Goal: Task Accomplishment & Management: Complete application form

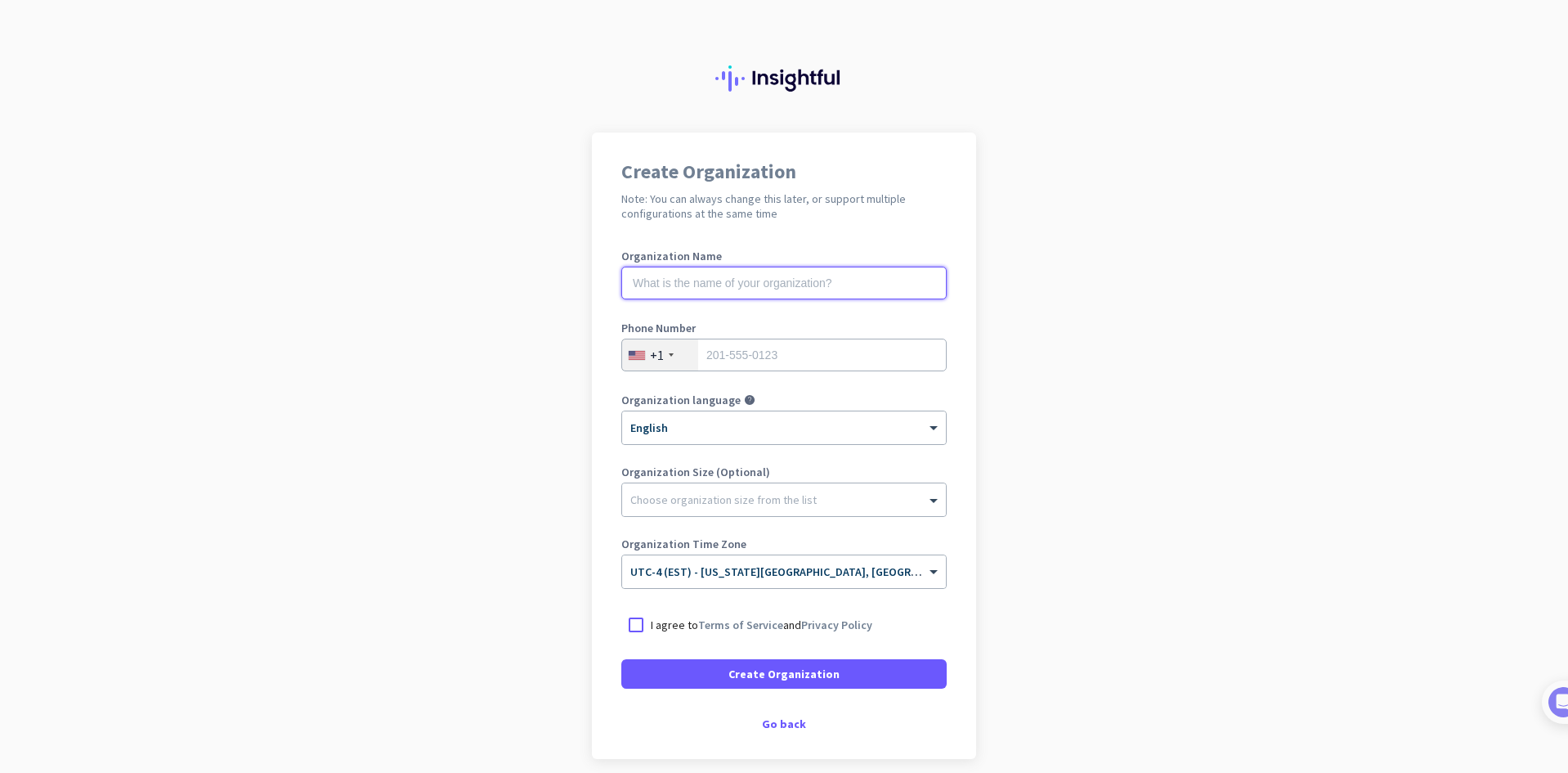
click at [667, 283] on input "text" at bounding box center [784, 283] width 326 height 33
type input "[PERSON_NAME]'s Laptop"
click at [720, 362] on input "tel" at bounding box center [784, 355] width 326 height 33
type input "7187578845"
click at [790, 722] on div "Go back" at bounding box center [784, 724] width 326 height 11
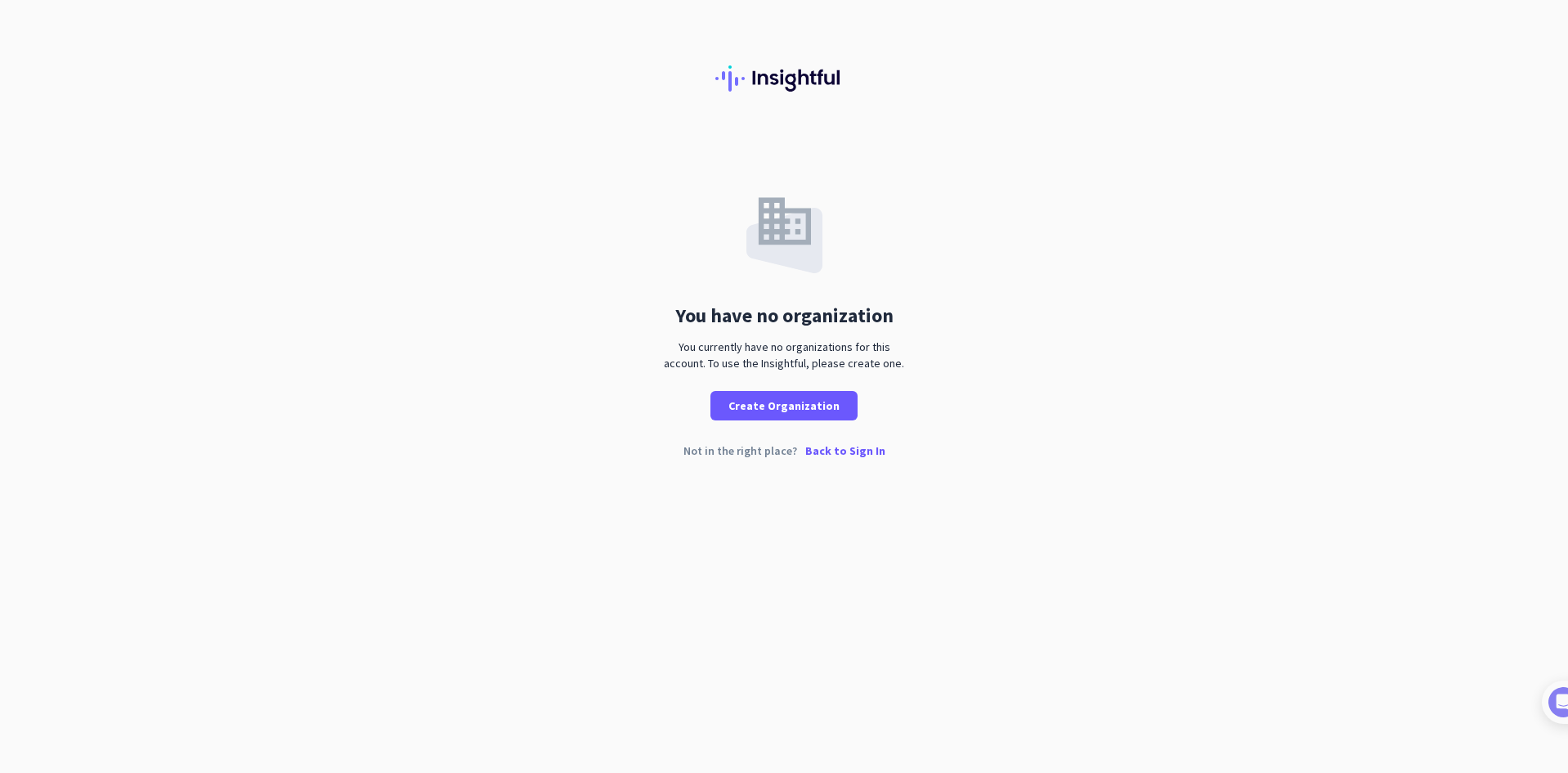
click at [861, 449] on p "Back to Sign In" at bounding box center [845, 450] width 80 height 11
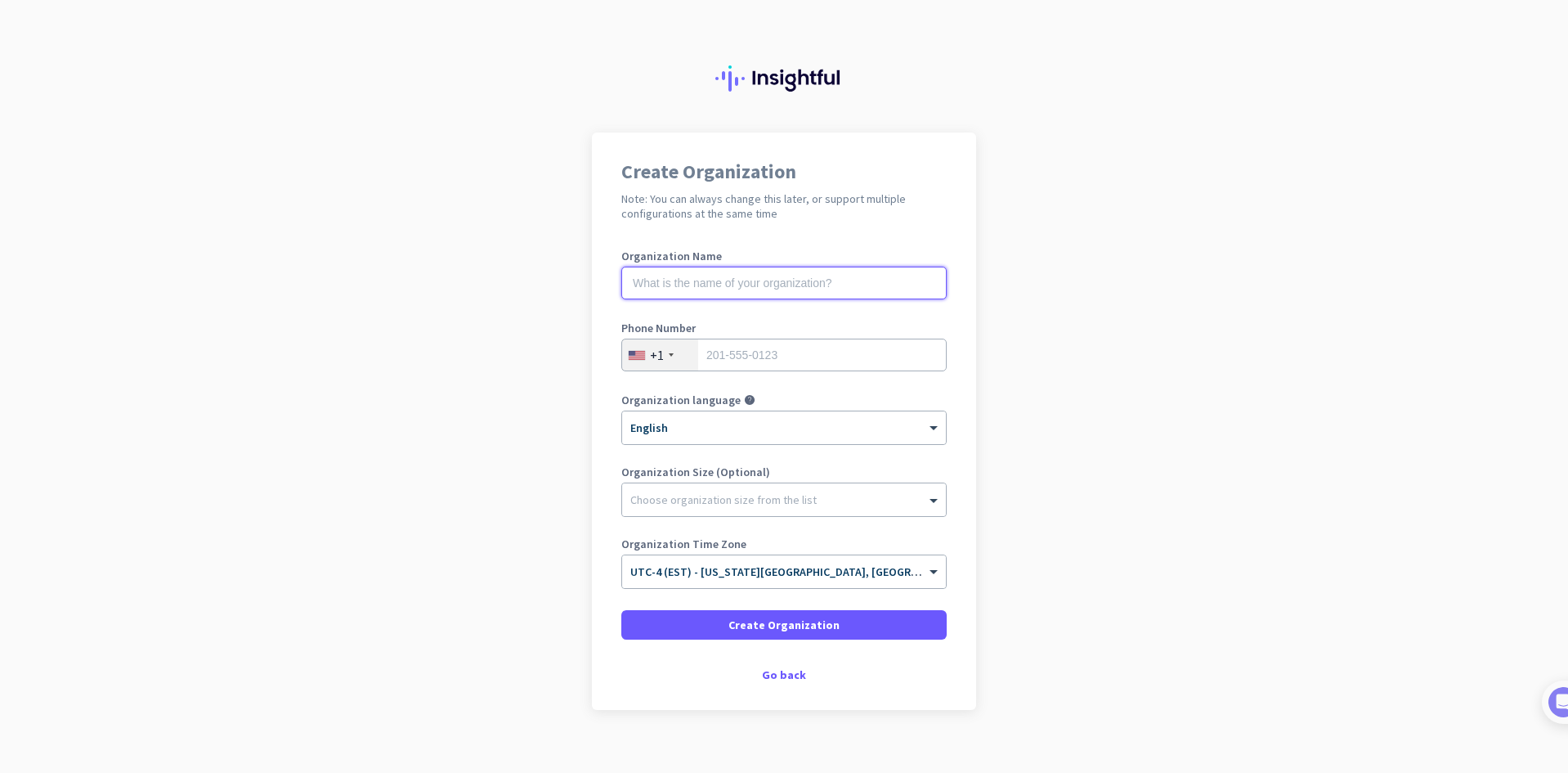
click at [724, 280] on input "text" at bounding box center [784, 283] width 326 height 33
type input "[PERSON_NAME]'s Laptop"
type input "7187578845"
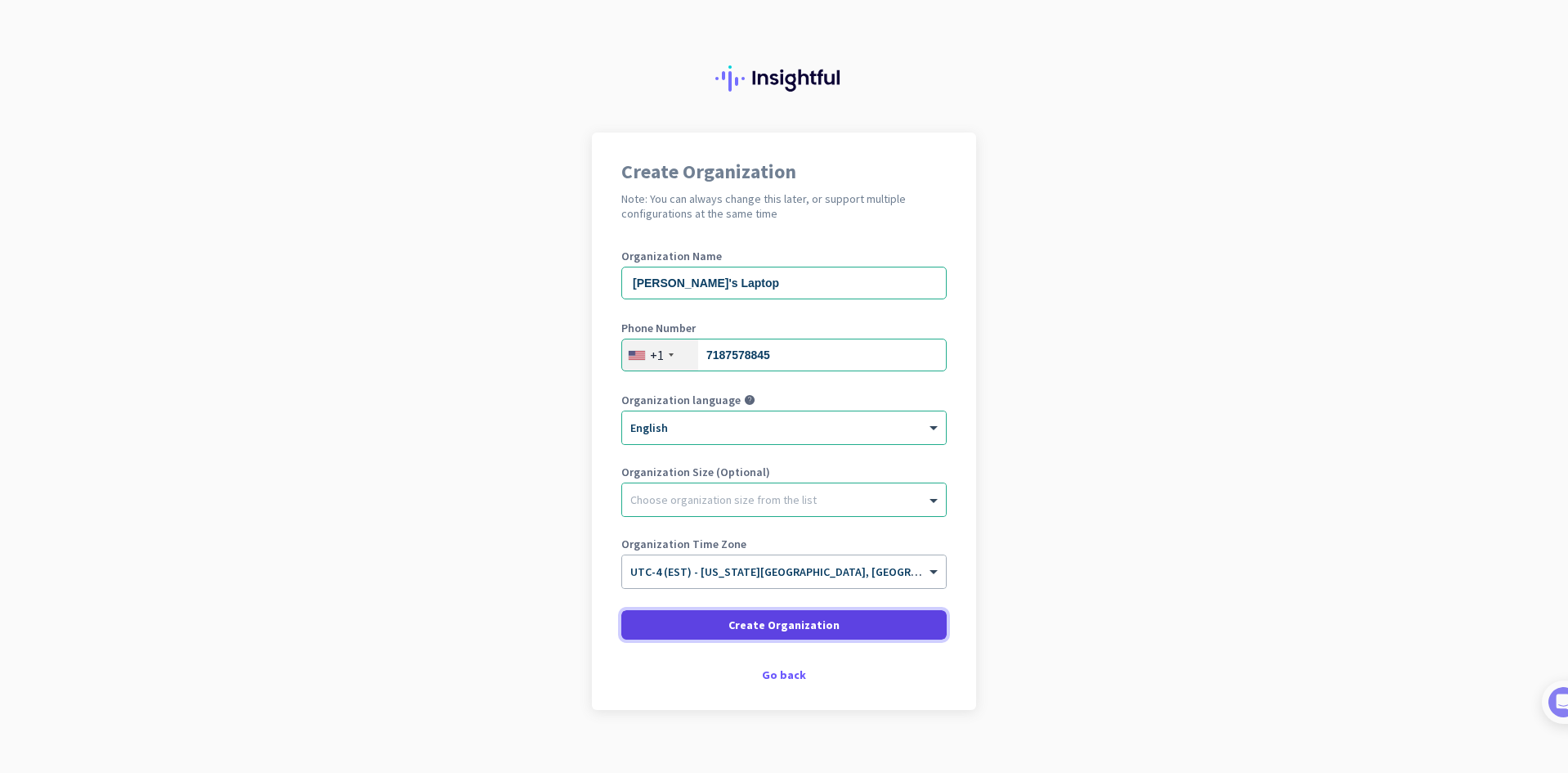
click at [805, 629] on span "Create Organization" at bounding box center [784, 625] width 111 height 17
